Goal: Navigation & Orientation: Find specific page/section

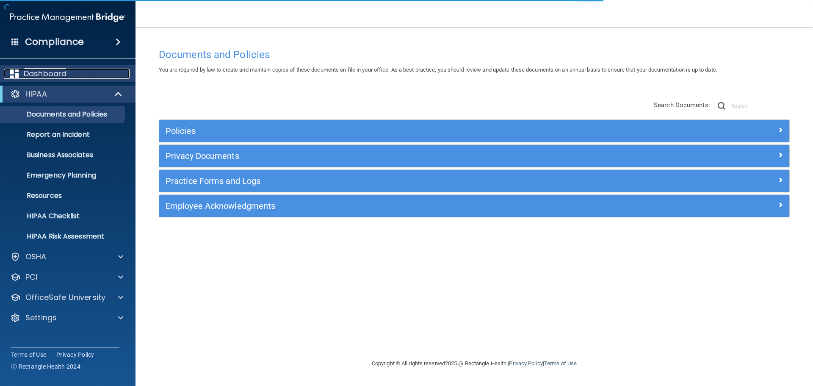
click at [56, 74] on p "Dashboard" at bounding box center [45, 74] width 43 height 10
click at [80, 138] on p "Report an Incident" at bounding box center [64, 134] width 116 height 8
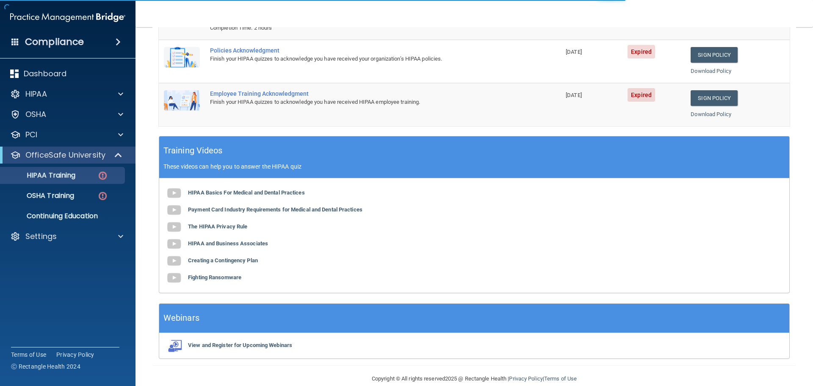
scroll to position [174, 0]
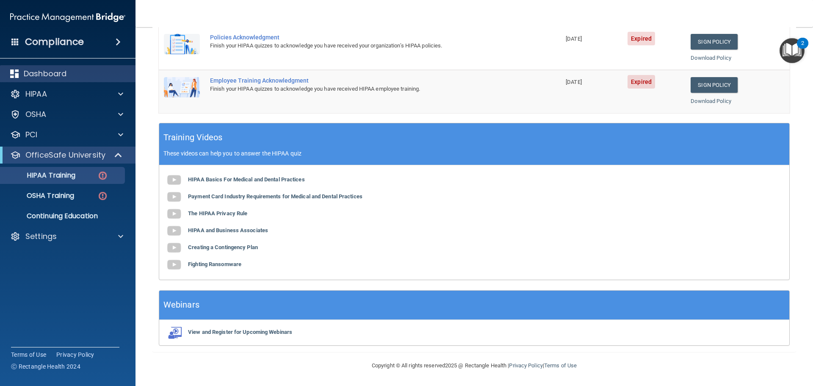
click at [93, 80] on div "Dashboard" at bounding box center [68, 73] width 136 height 17
click at [62, 72] on p "Dashboard" at bounding box center [45, 74] width 43 height 10
